Goal: Entertainment & Leisure: Consume media (video, audio)

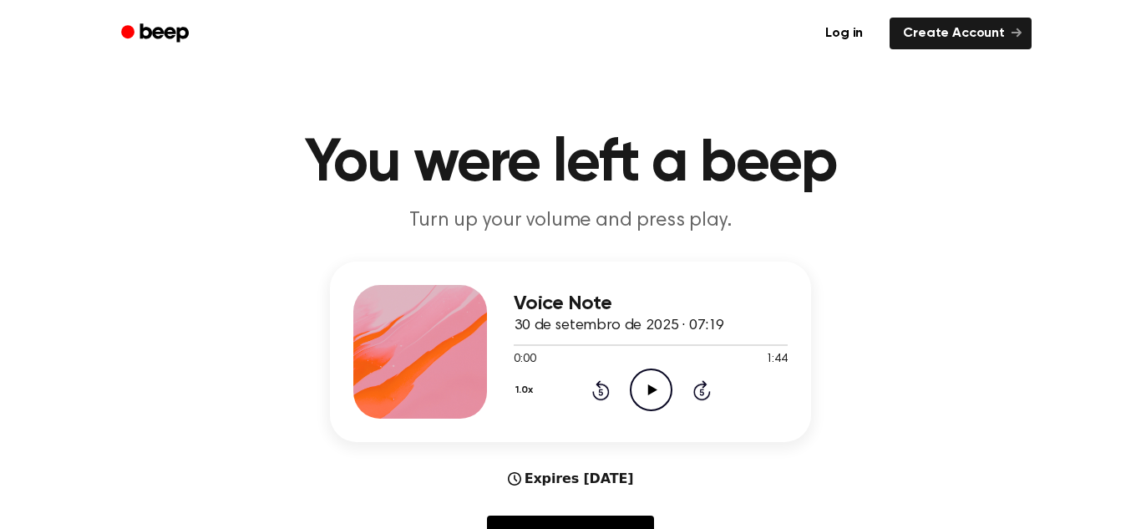
click at [653, 385] on icon "Play Audio" at bounding box center [651, 389] width 43 height 43
click at [653, 385] on icon at bounding box center [651, 389] width 8 height 11
click at [662, 374] on icon "Play Audio" at bounding box center [651, 389] width 43 height 43
click at [662, 374] on icon "Pause Audio" at bounding box center [651, 389] width 43 height 43
